Goal: Complete application form

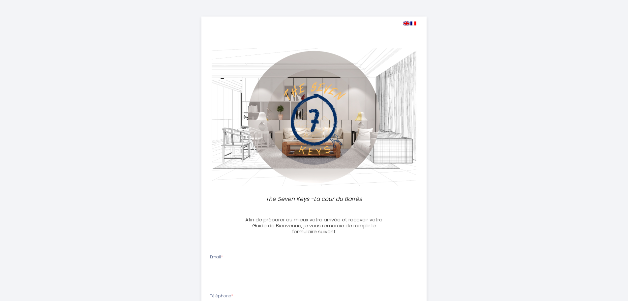
select select
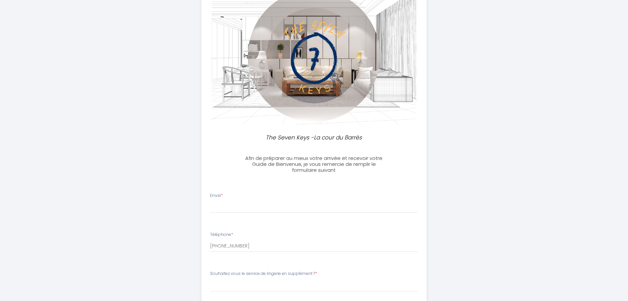
scroll to position [66, 0]
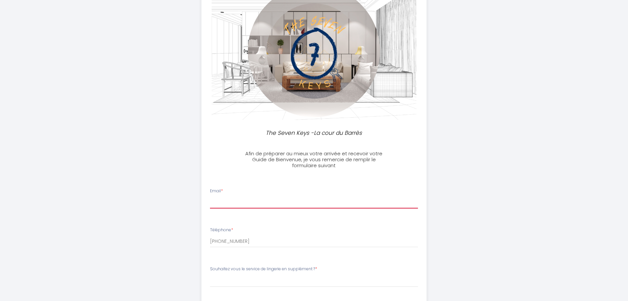
click at [245, 200] on input "Email *" at bounding box center [314, 202] width 208 height 12
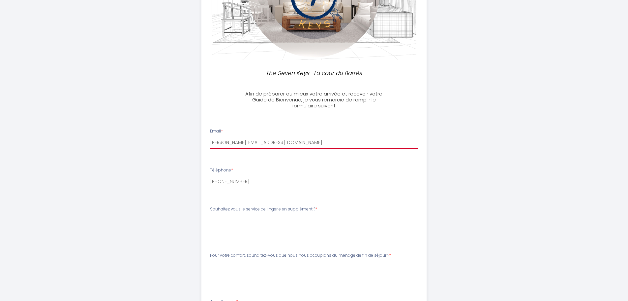
scroll to position [132, 0]
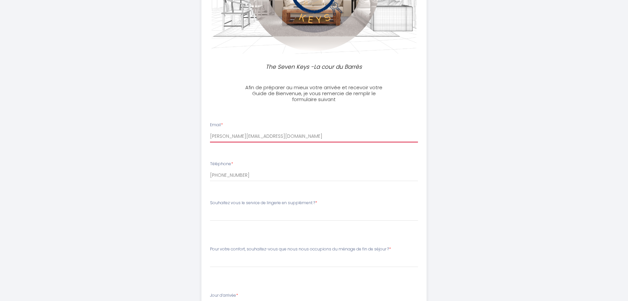
type input "[PERSON_NAME][EMAIL_ADDRESS][DOMAIN_NAME]"
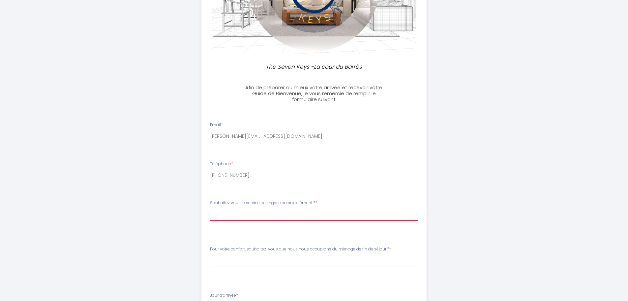
click at [228, 215] on select "[PERSON_NAME] vous le service de lingerie en supplément ? Je ne souhaite pas so…" at bounding box center [314, 214] width 208 height 13
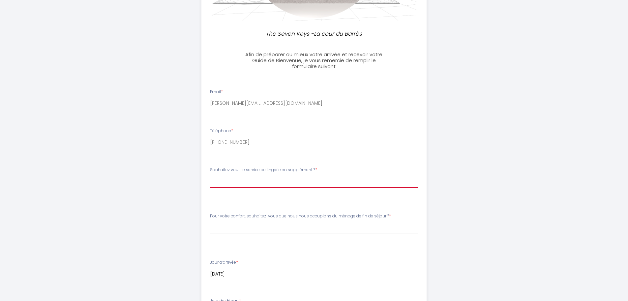
click at [267, 183] on select "[PERSON_NAME] vous le service de lingerie en supplément ? Je ne souhaite pas so…" at bounding box center [314, 181] width 208 height 13
select select "2 Personnes (2 Lits) - 25€"
click at [210, 175] on select "[PERSON_NAME] vous le service de lingerie en supplément ? Je ne souhaite pas so…" at bounding box center [314, 181] width 208 height 13
click at [249, 182] on select "[PERSON_NAME] vous le service de lingerie en supplément ? Je ne souhaite pas so…" at bounding box center [314, 181] width 208 height 13
click at [210, 175] on select "[PERSON_NAME] vous le service de lingerie en supplément ? Je ne souhaite pas so…" at bounding box center [314, 181] width 208 height 13
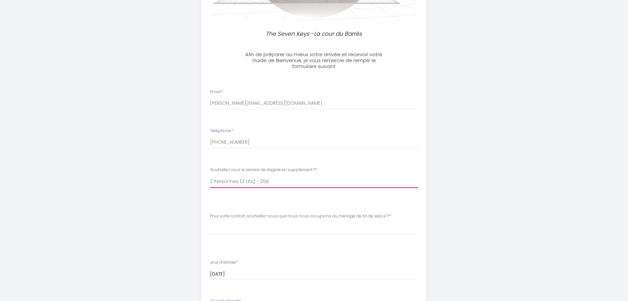
scroll to position [231, 0]
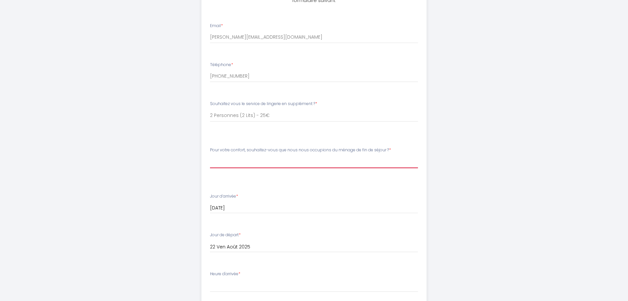
click at [363, 122] on select "Veuillez ChoisirPour votre confort, souhaitez-vous que nous nous occupions du m…" at bounding box center [314, 115] width 208 height 13
select select "Non, je ne souhaite pas l’option ménage. Dans ce cas, merci de rendre l’apparte…"
click at [210, 122] on select "Veuillez ChoisirPour votre confort, souhaitez-vous que nous nous occupions du m…" at bounding box center [314, 115] width 208 height 13
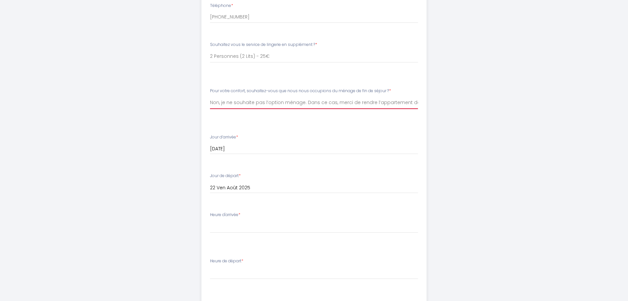
scroll to position [297, 0]
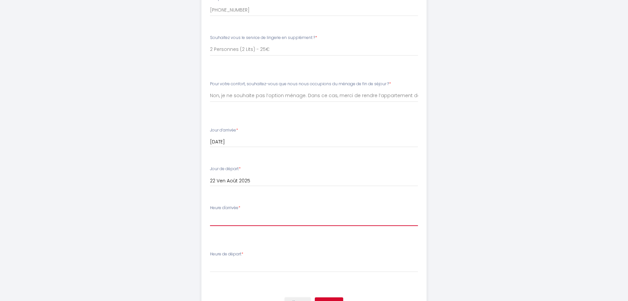
click at [228, 56] on select "[PERSON_NAME] d'arrivée Entre 16:00 et 18:00 Entre 18:00 et 20:00 Après 20:00" at bounding box center [314, 49] width 208 height 13
select select "Entre 16:00 et 18:00"
click at [210, 56] on select "[PERSON_NAME] d'arrivée Entre 16:00 et 18:00 Entre 18:00 et 20:00 Après 20:00" at bounding box center [314, 49] width 208 height 13
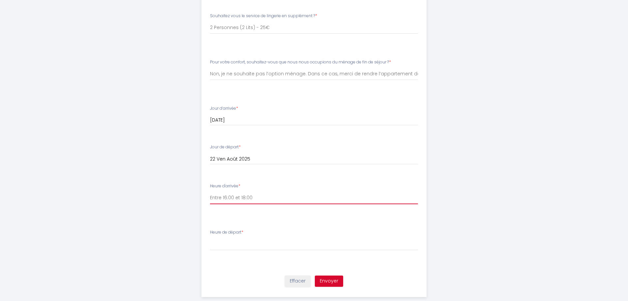
scroll to position [331, 0]
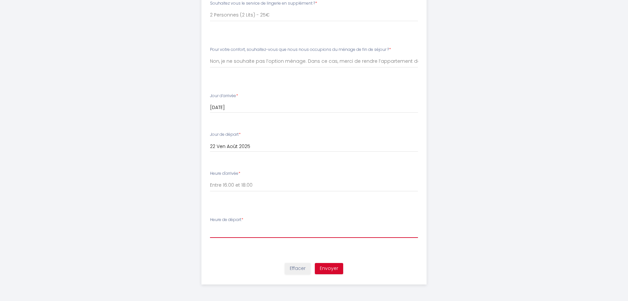
click at [231, 21] on select "[PERSON_NAME] de départ Avant 10:00 Entre 10:00 et 12:00" at bounding box center [314, 15] width 208 height 13
select select "Avant 10:00"
click at [210, 21] on select "[PERSON_NAME] de départ Avant 10:00 Entre 10:00 et 12:00" at bounding box center [314, 15] width 208 height 13
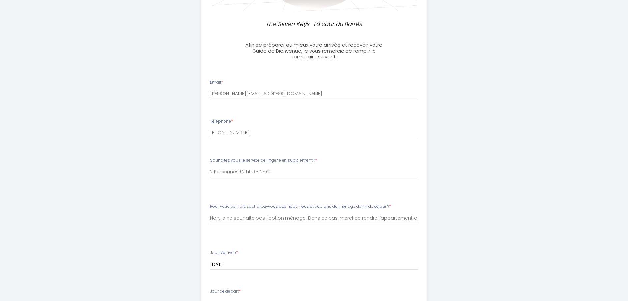
scroll to position [199, 0]
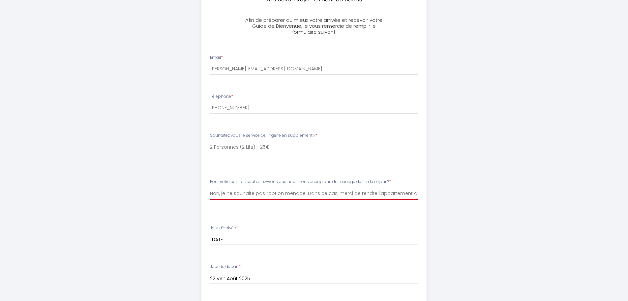
click at [392, 153] on select "Veuillez ChoisirPour votre confort, souhaitez-vous que nous nous occupions du m…" at bounding box center [314, 147] width 208 height 13
click at [210, 153] on select "Veuillez ChoisirPour votre confort, souhaitez-vous que nous nous occupions du m…" at bounding box center [314, 147] width 208 height 13
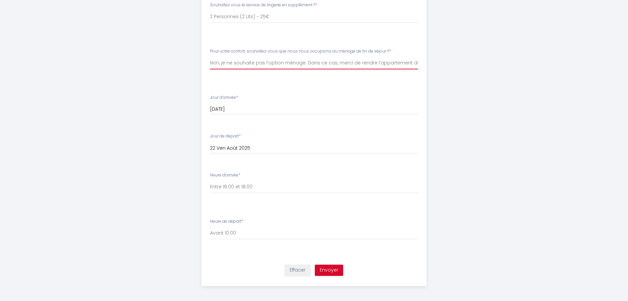
scroll to position [331, 0]
click at [326, 267] on button "Envoyer" at bounding box center [329, 268] width 28 height 11
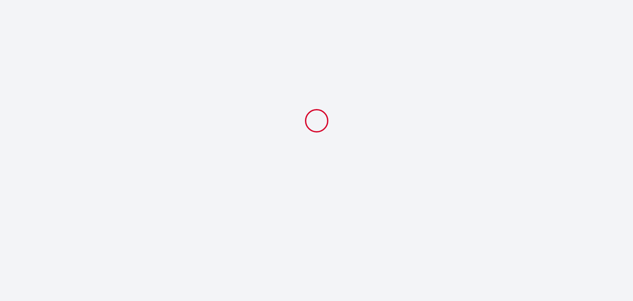
select select "2 Personnes (2 Lits) - 25€"
select select "Non, je ne souhaite pas l’option ménage. Dans ce cas, merci de rendre l’apparte…"
select select "Entre 16:00 et 18:00"
select select "Avant 10:00"
